Goal: Task Accomplishment & Management: Manage account settings

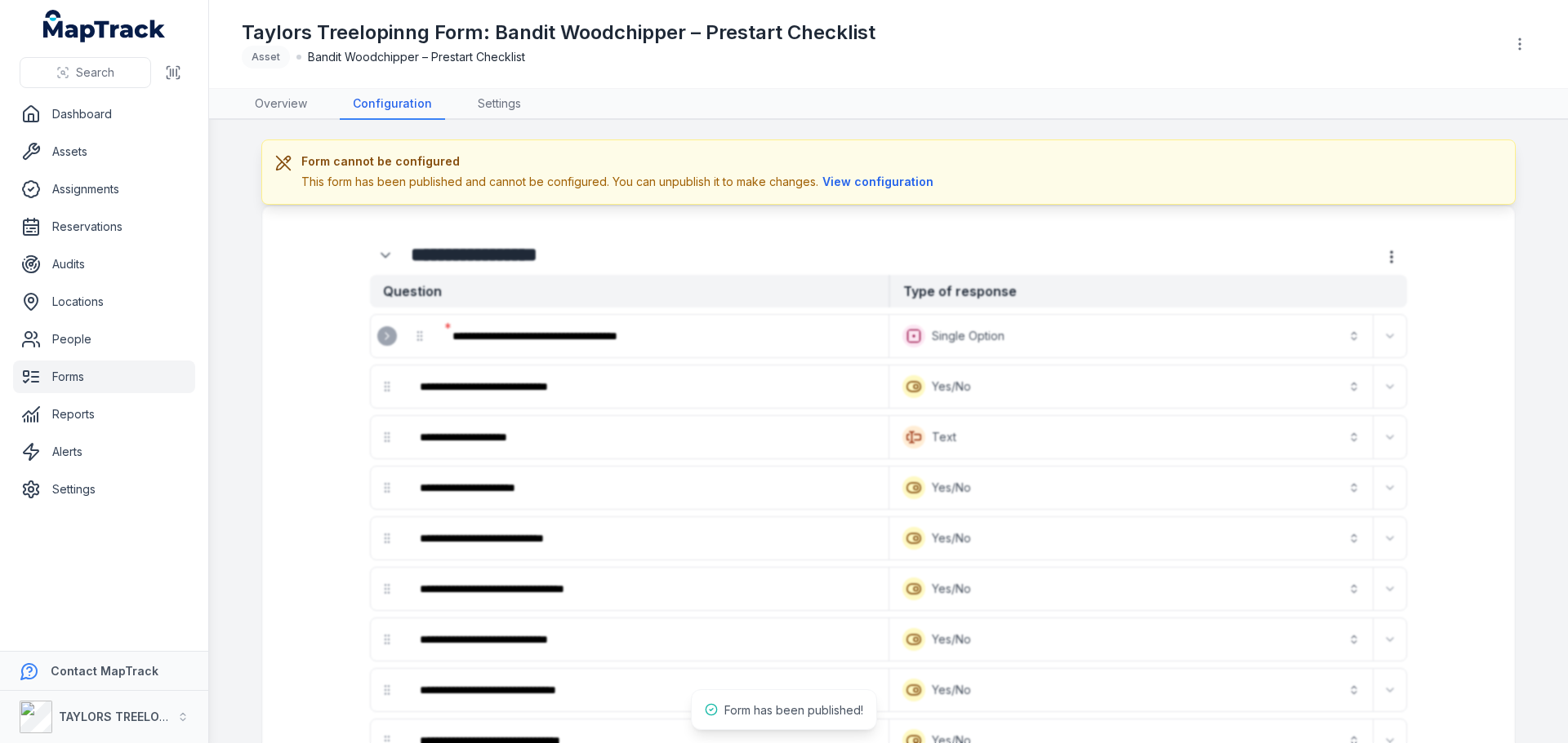
scroll to position [73, 0]
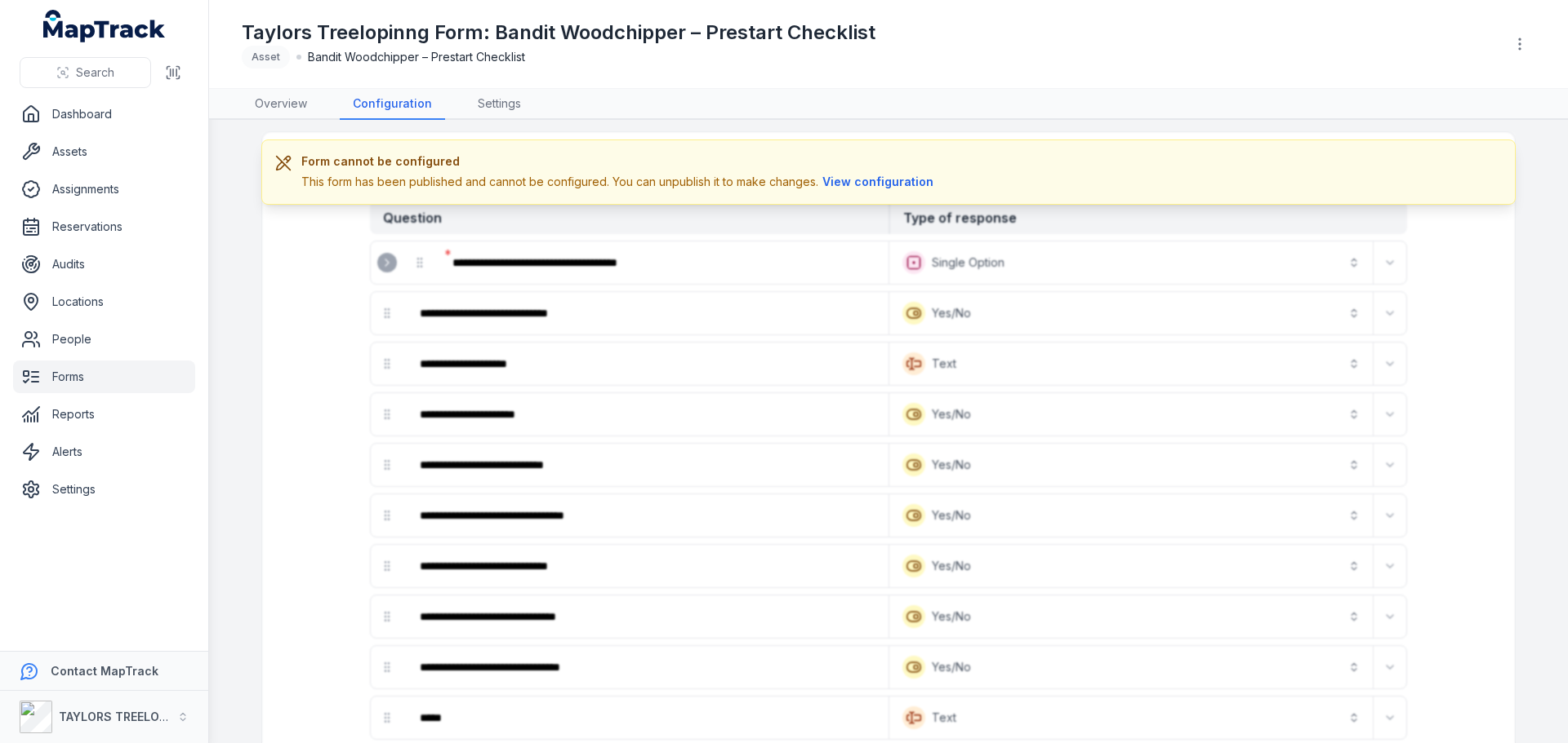
drag, startPoint x: 1126, startPoint y: 371, endPoint x: 1130, endPoint y: 360, distance: 11.7
click at [850, 184] on button "View configuration" at bounding box center [878, 182] width 120 height 18
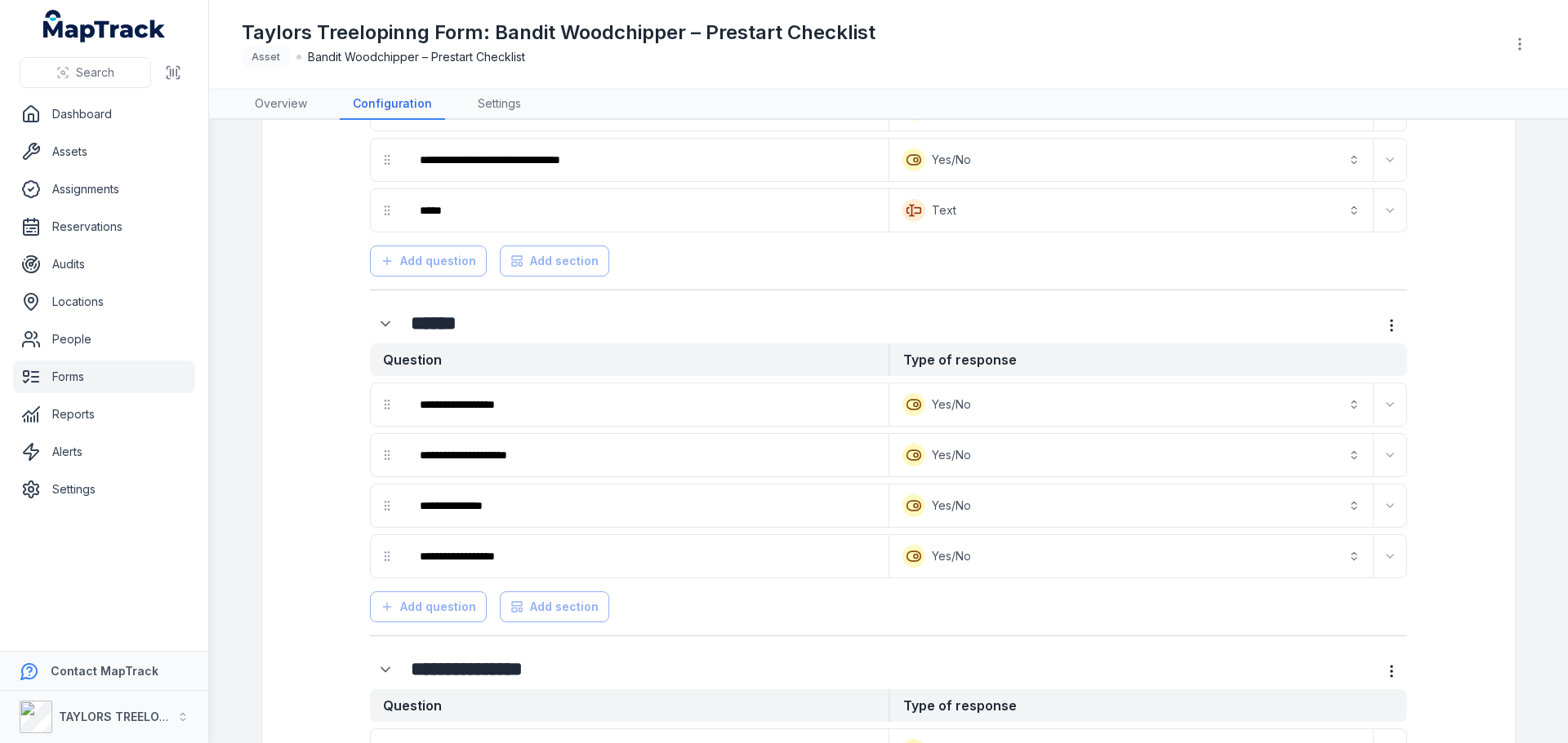
scroll to position [0, 0]
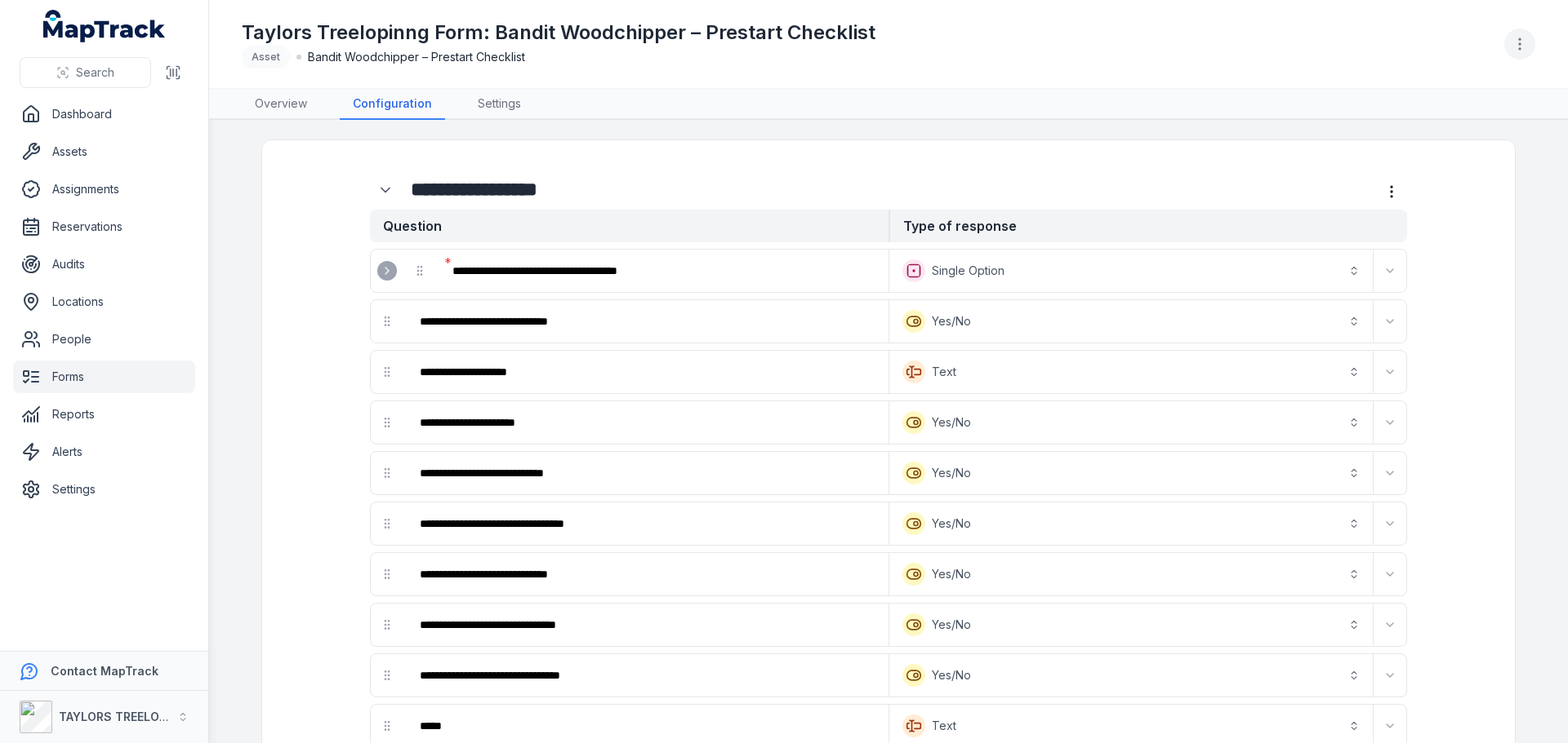
click at [1526, 41] on icon "button" at bounding box center [1520, 43] width 17 height 17
click at [1431, 465] on div "**********" at bounding box center [888, 372] width 1358 height 743
click at [1518, 48] on icon "button" at bounding box center [1520, 43] width 17 height 17
click at [1103, 181] on div "**********" at bounding box center [888, 372] width 1358 height 743
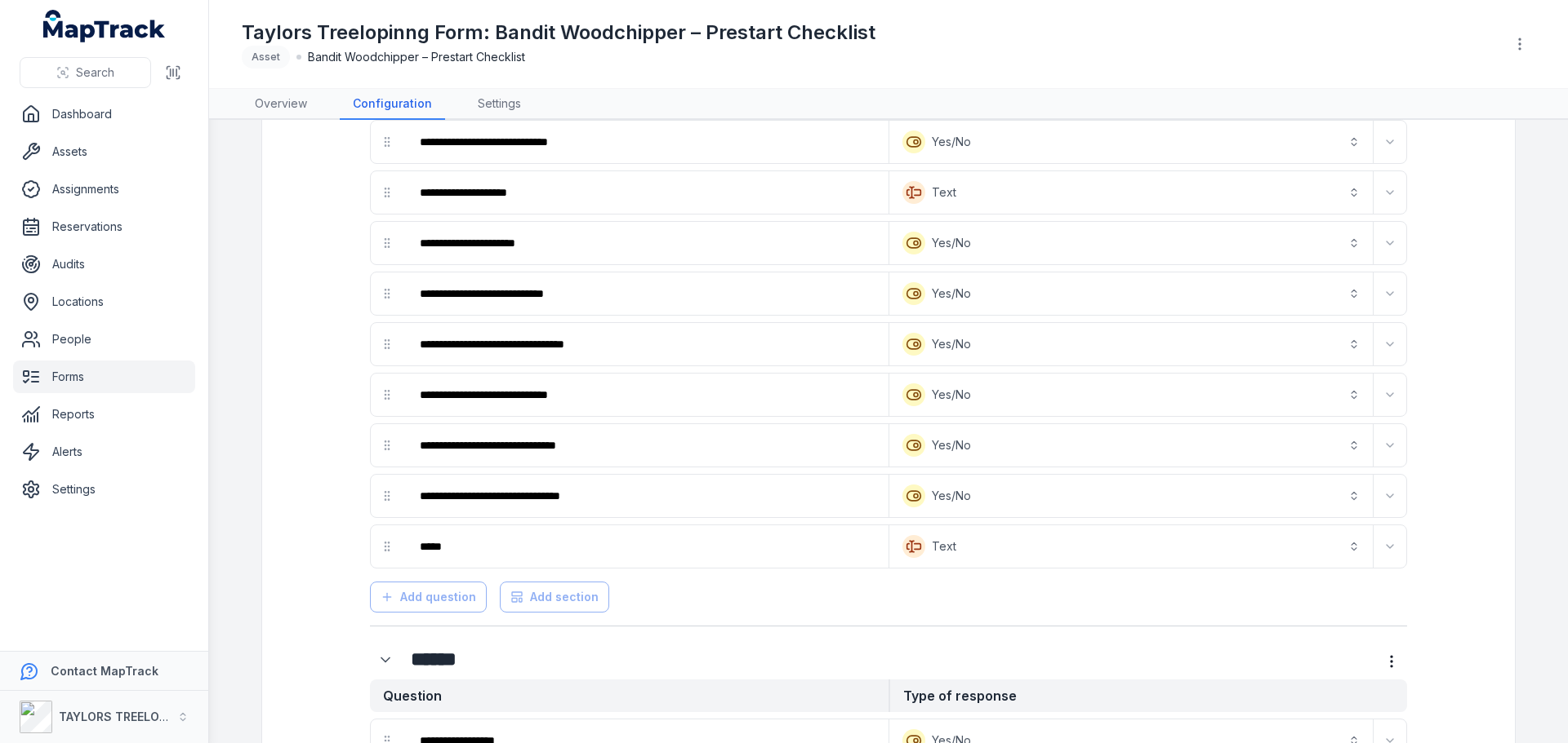
scroll to position [82, 0]
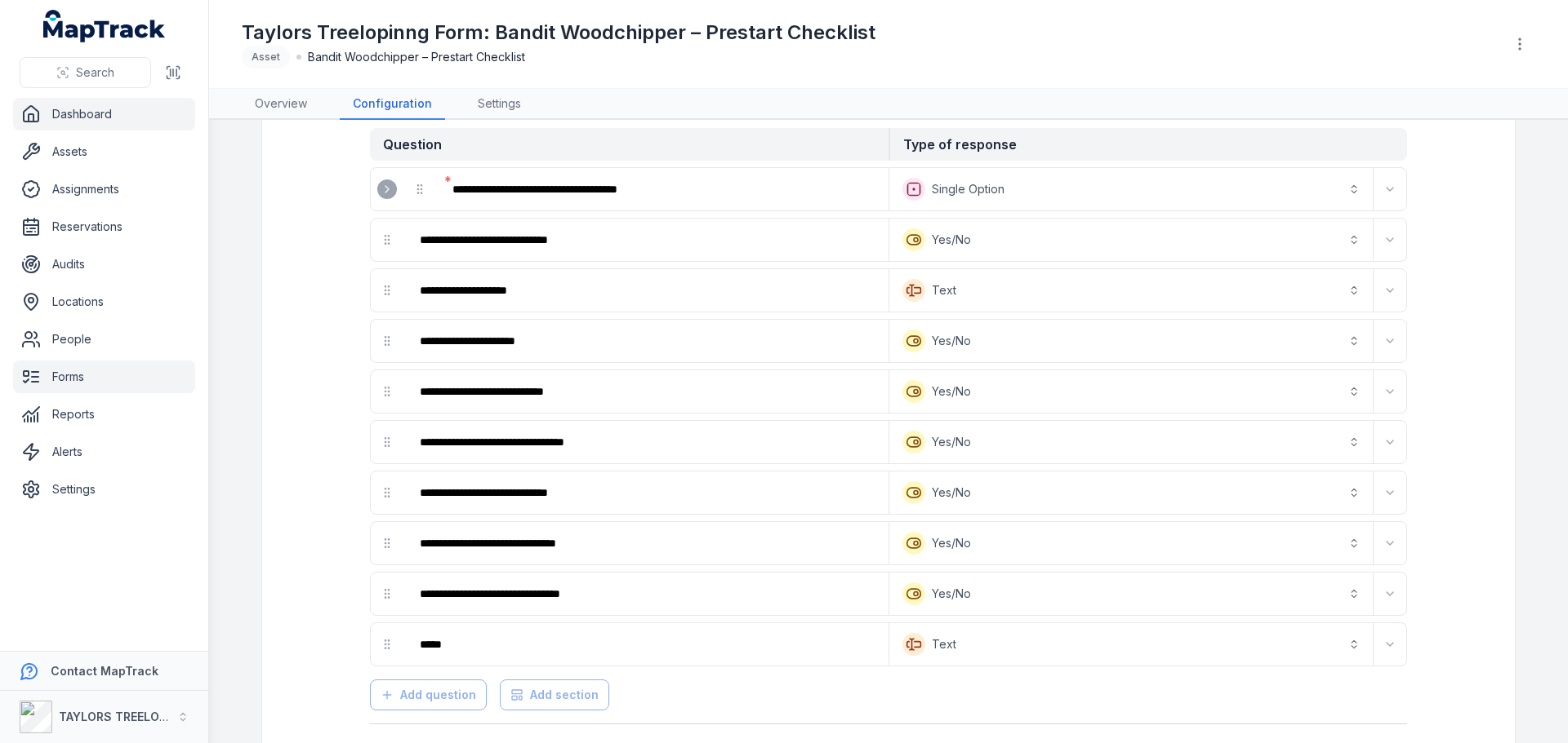
click at [73, 112] on link "Dashboard" at bounding box center [104, 114] width 182 height 33
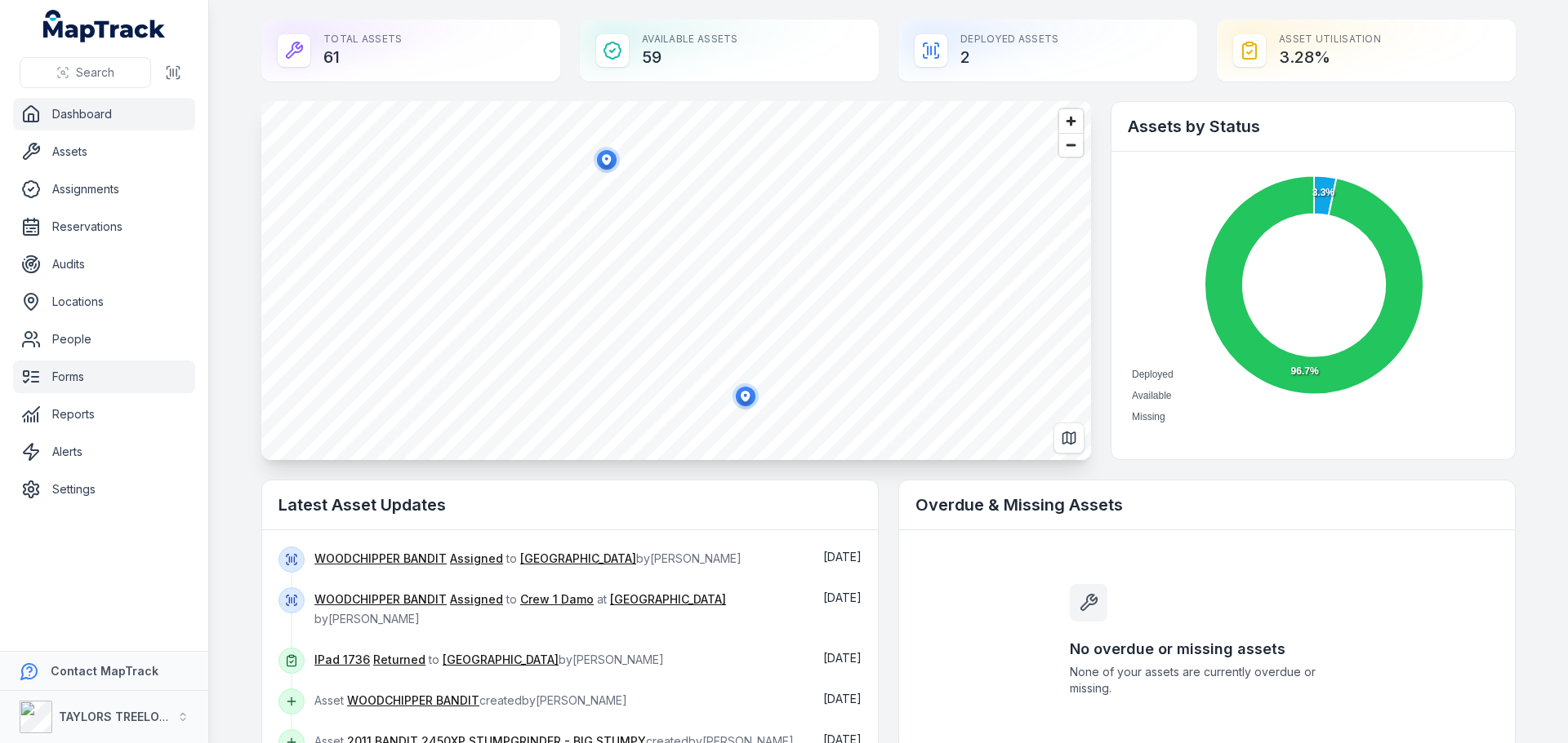
click at [68, 374] on link "Forms" at bounding box center [104, 376] width 182 height 33
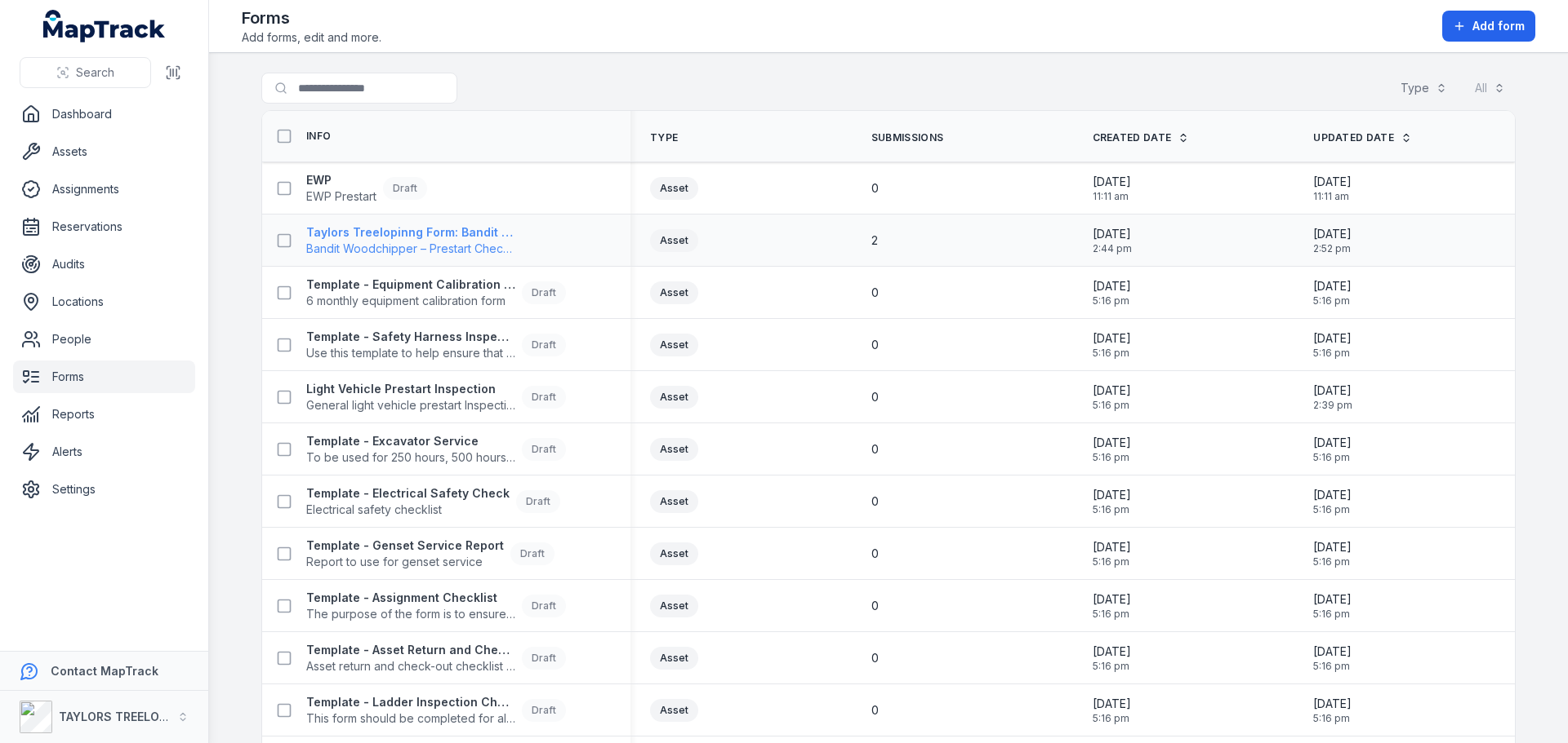
click at [444, 229] on strong "Taylors Treelopinng Form: Bandit Woodchipper – Prestart Checklist" at bounding box center [410, 232] width 209 height 17
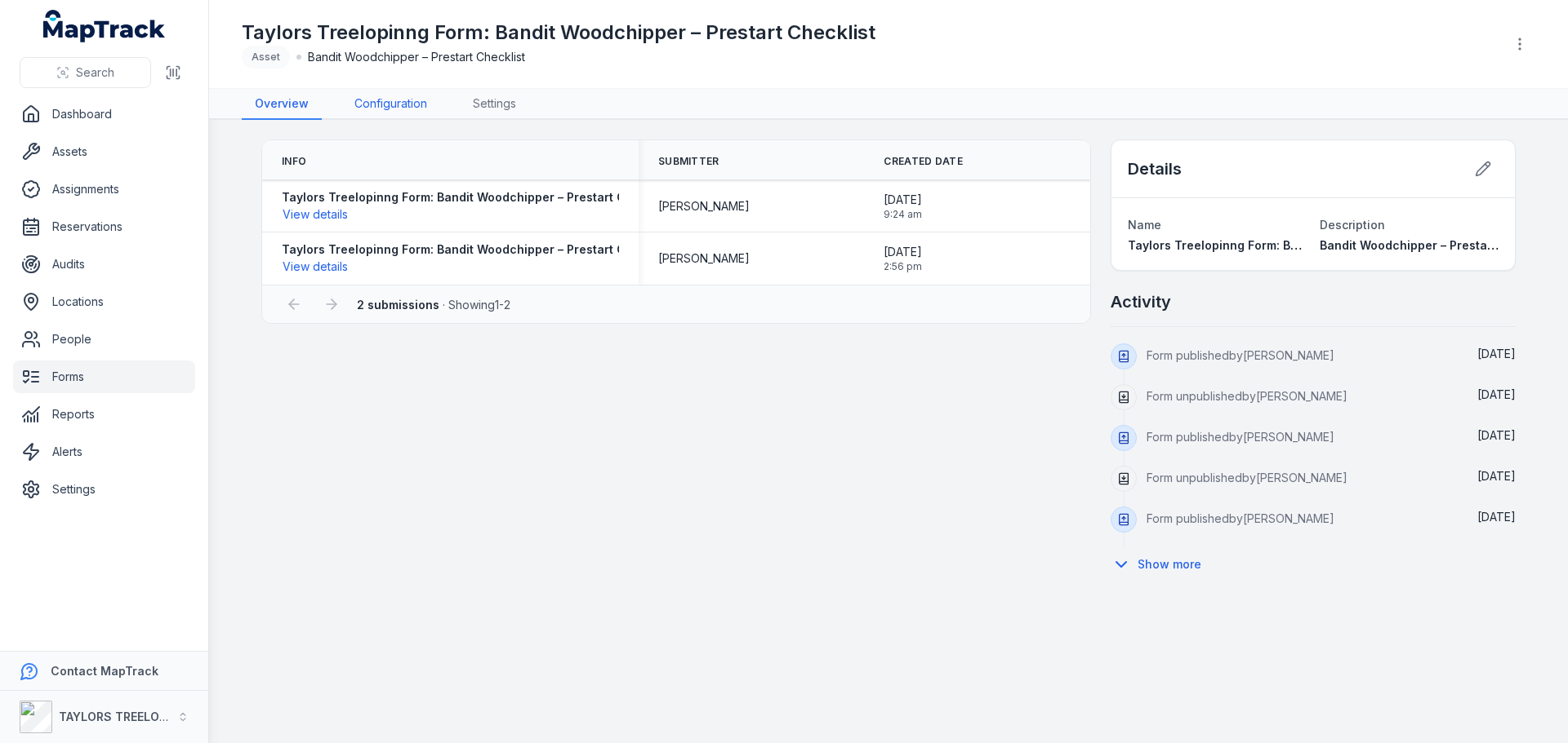
click at [399, 96] on link "Configuration" at bounding box center [391, 104] width 99 height 31
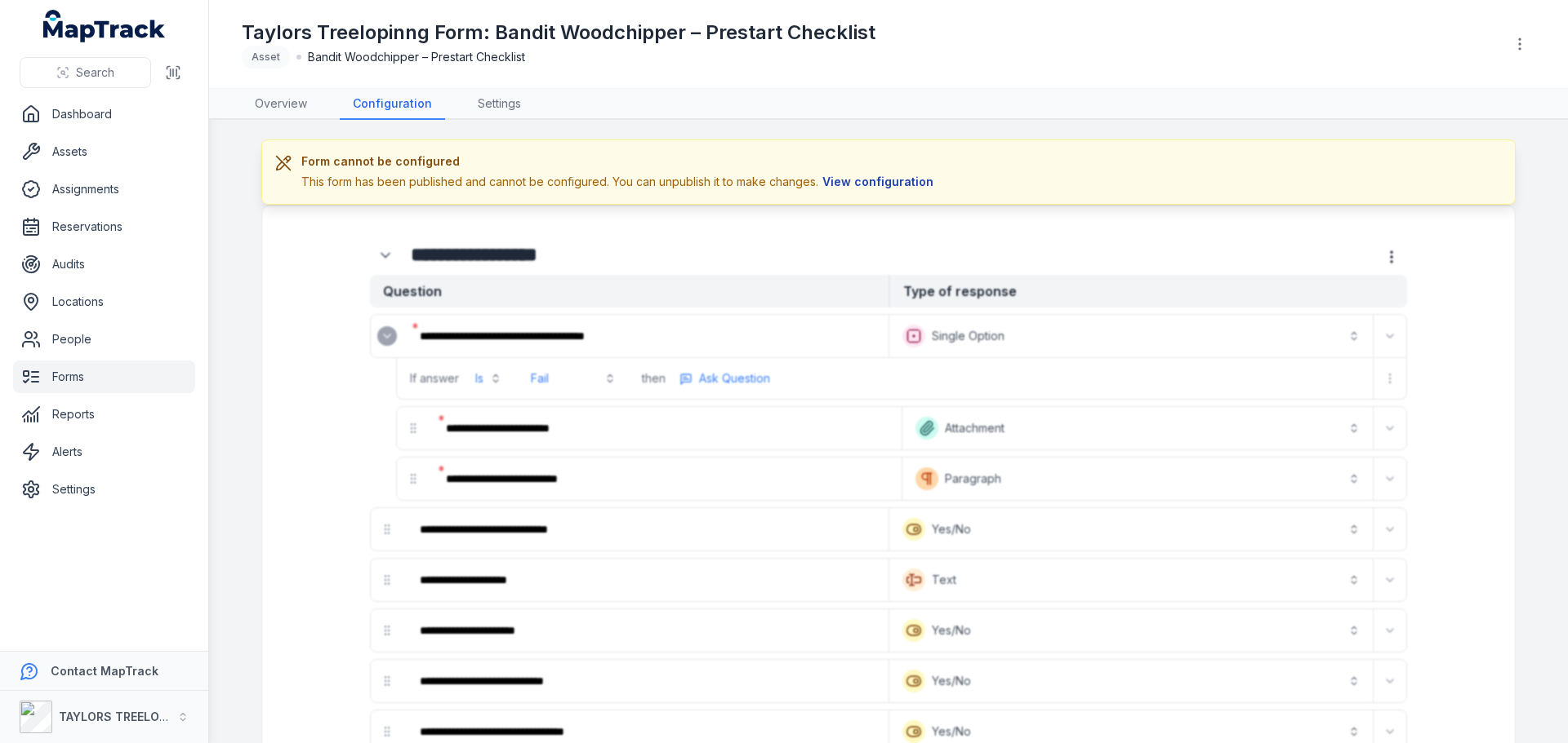
click at [873, 176] on button "View configuration" at bounding box center [878, 182] width 120 height 18
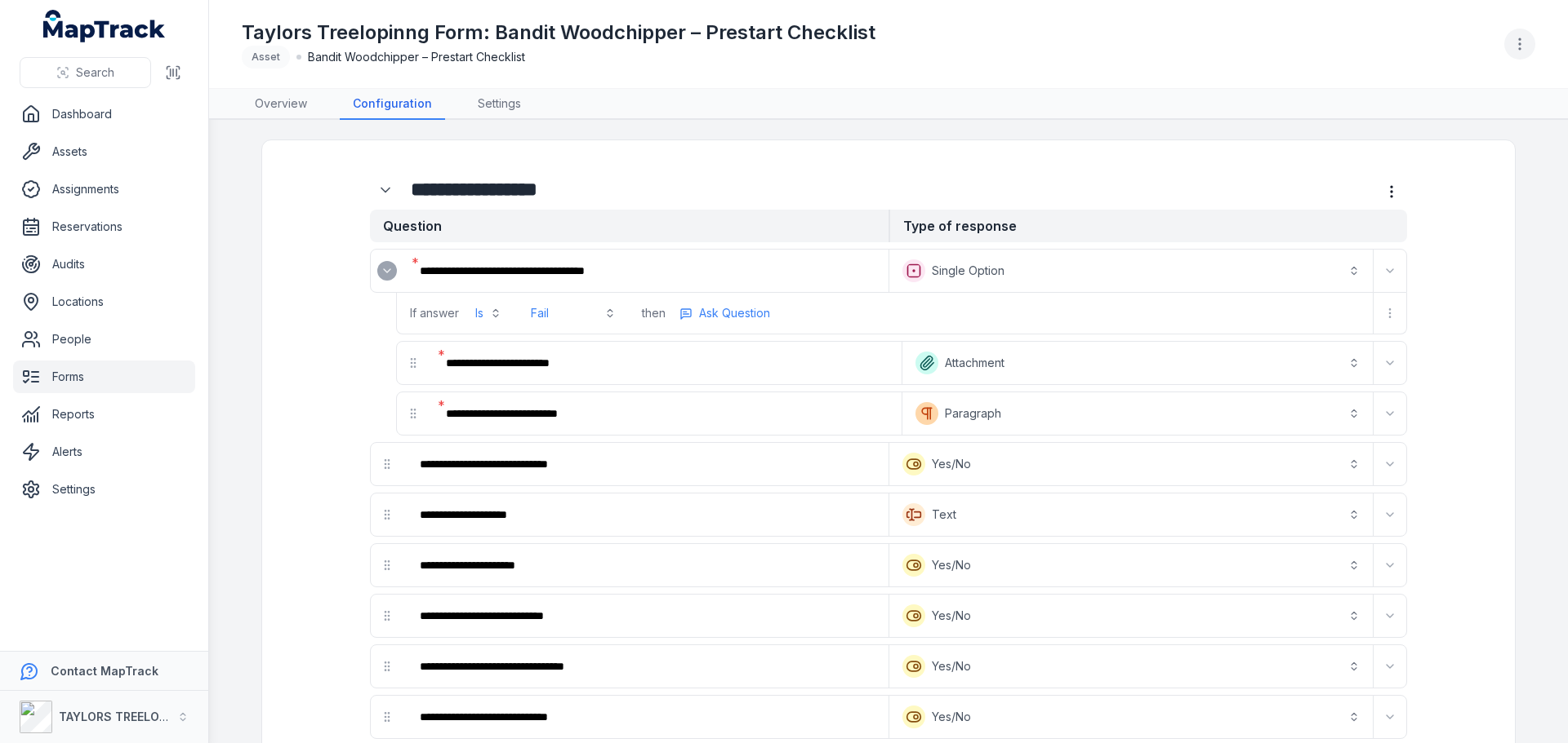
click at [1516, 42] on icon "button" at bounding box center [1520, 43] width 17 height 17
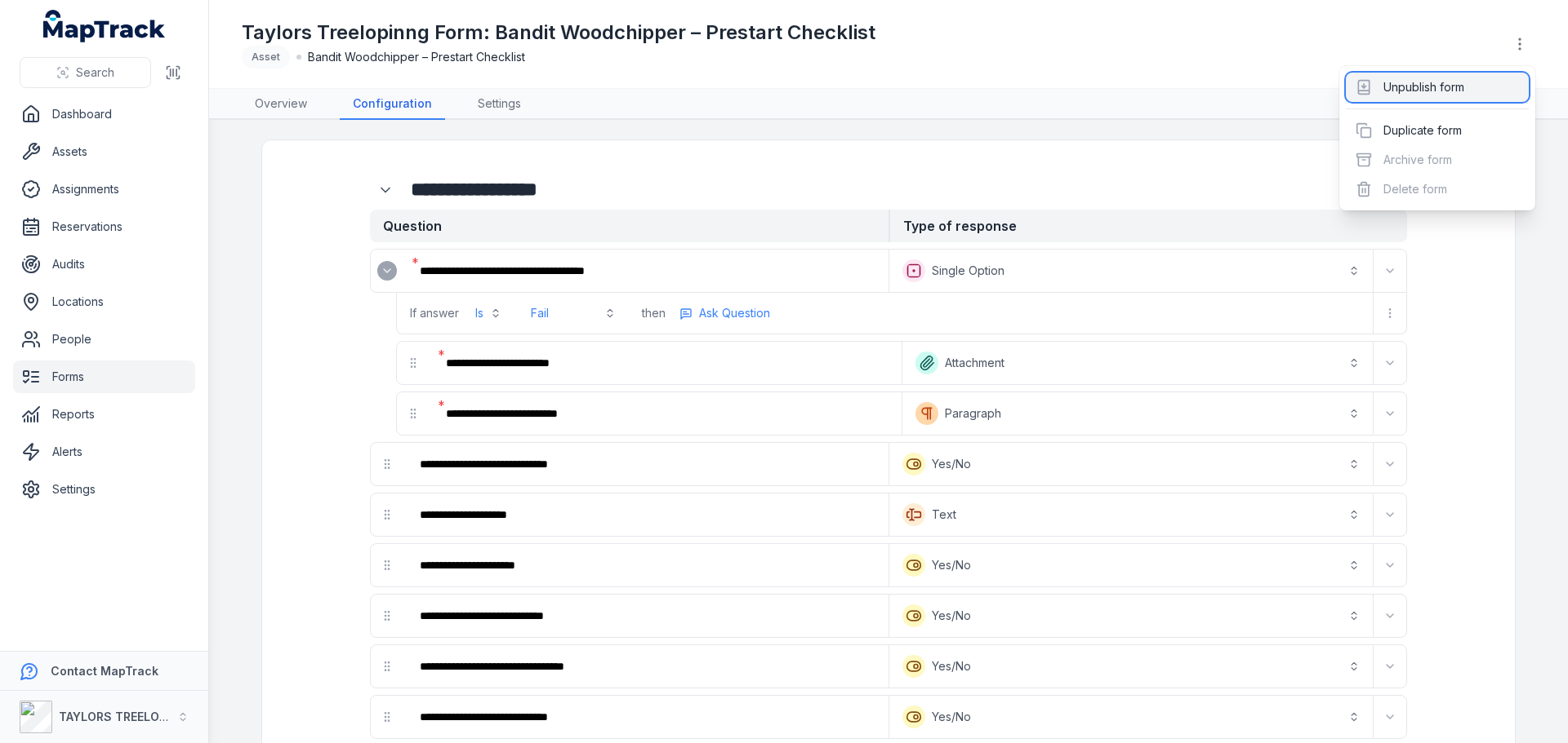
click at [1396, 85] on div "Unpublish form" at bounding box center [1437, 88] width 183 height 30
